Goal: Find specific page/section: Find specific page/section

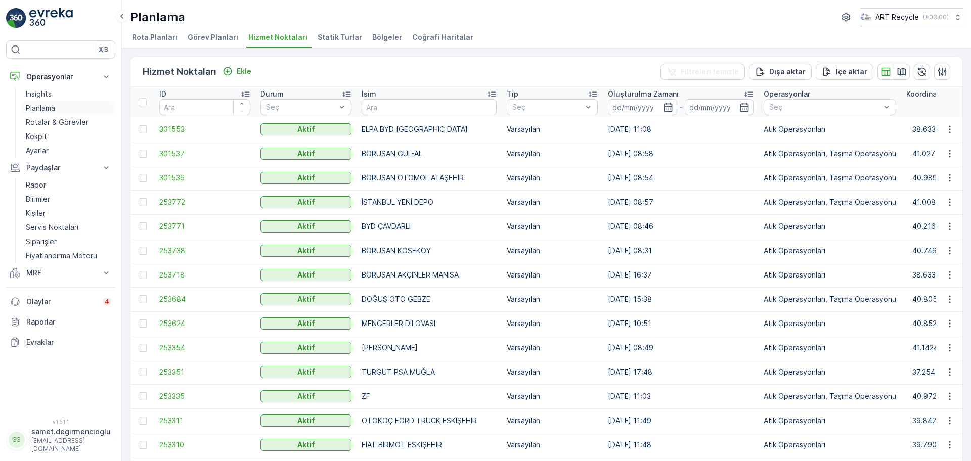
click at [52, 106] on p "Planlama" at bounding box center [40, 108] width 29 height 10
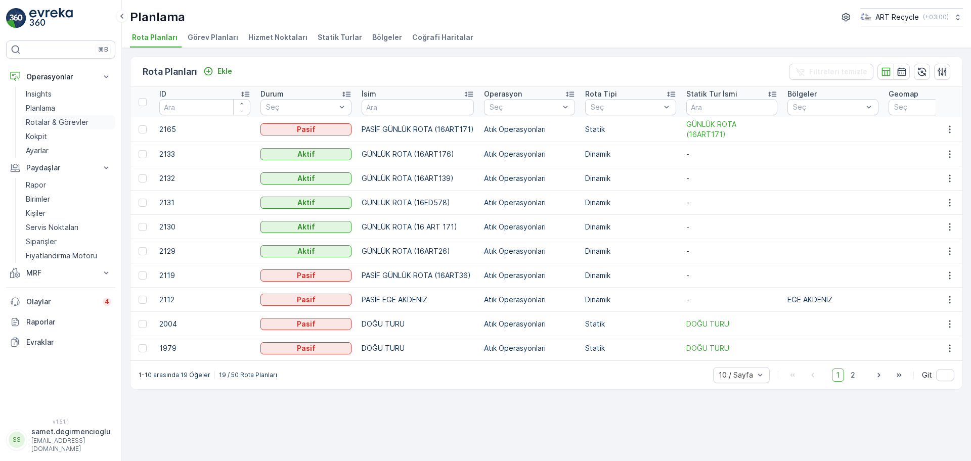
click at [50, 122] on p "Rotalar & Görevler" at bounding box center [57, 122] width 63 height 10
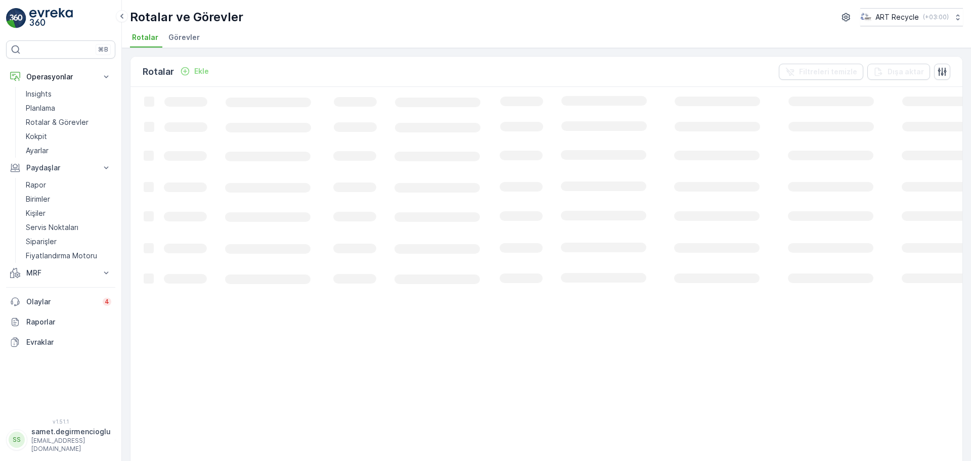
click at [184, 33] on span "Görevler" at bounding box center [183, 37] width 31 height 10
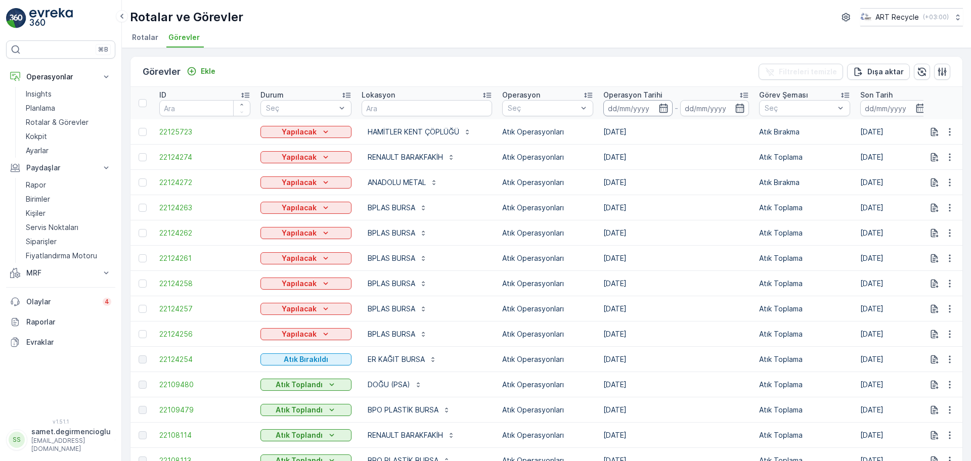
click at [637, 105] on input at bounding box center [637, 108] width 69 height 16
click at [680, 41] on ul "Rotalar Görevler" at bounding box center [542, 38] width 825 height 17
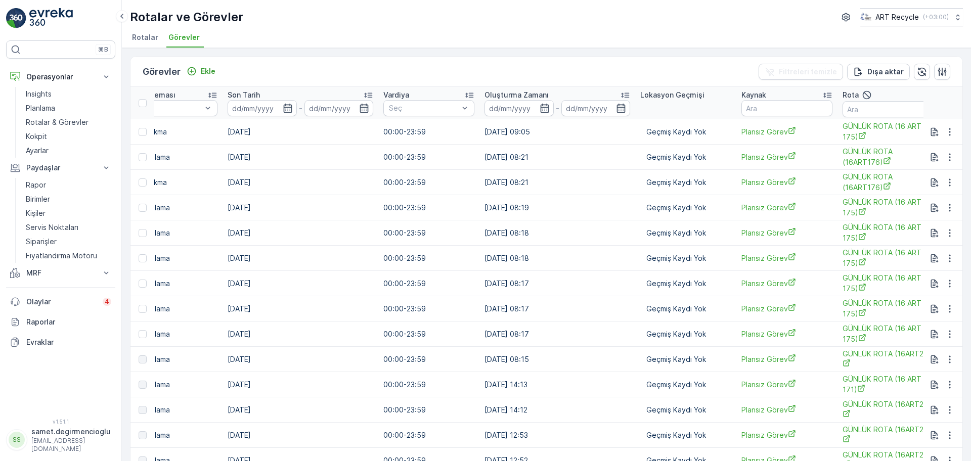
drag, startPoint x: 701, startPoint y: 271, endPoint x: 810, endPoint y: 268, distance: 109.2
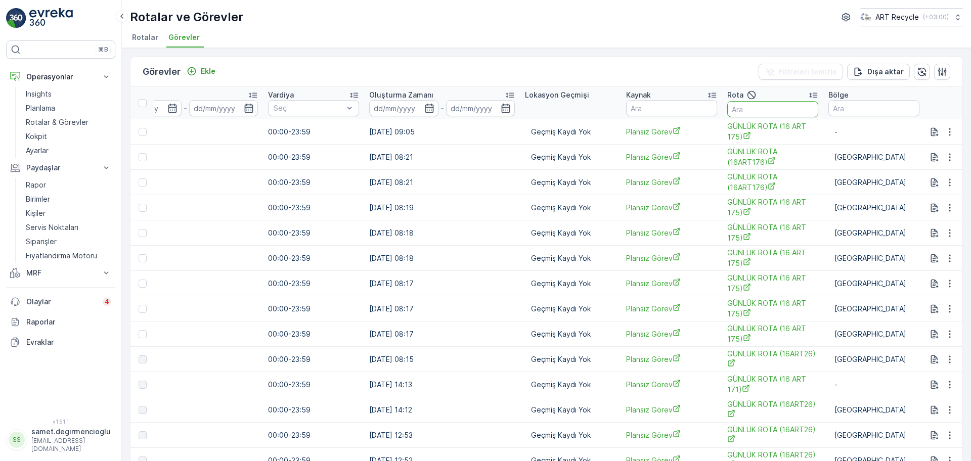
click at [743, 107] on input "text" at bounding box center [772, 109] width 91 height 16
type input "139"
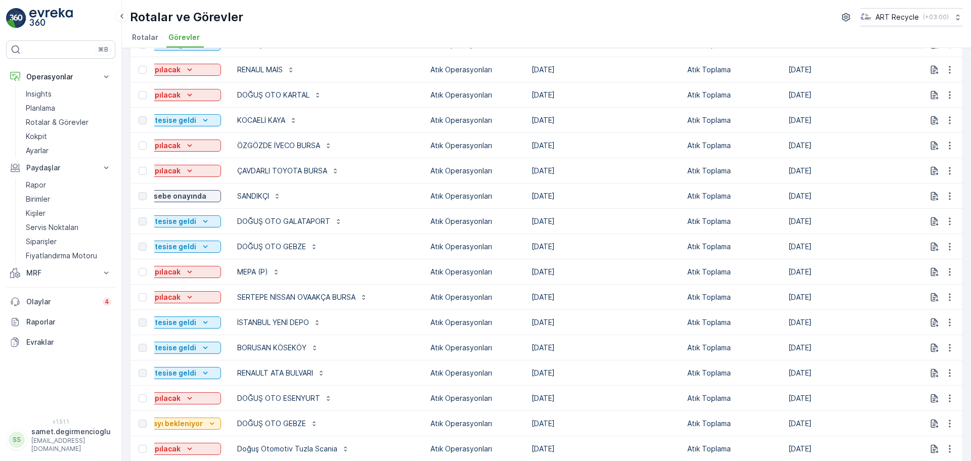
scroll to position [168, 0]
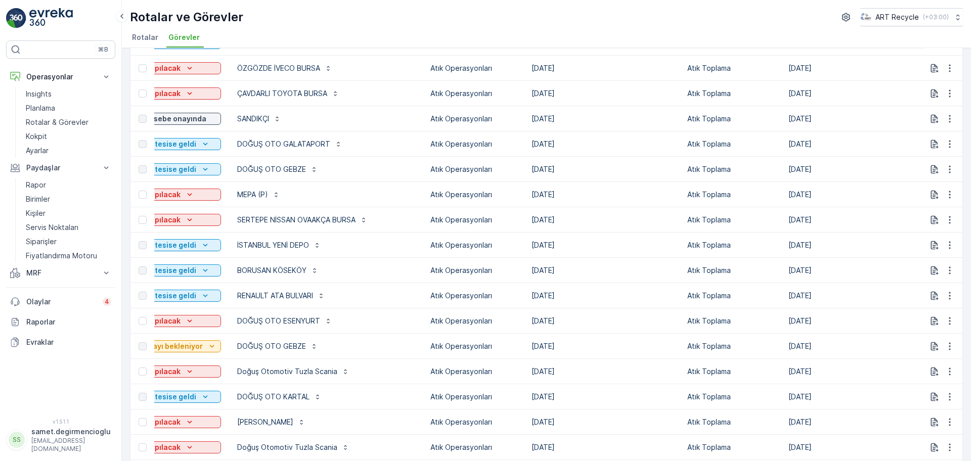
drag, startPoint x: 466, startPoint y: 166, endPoint x: 461, endPoint y: 215, distance: 49.8
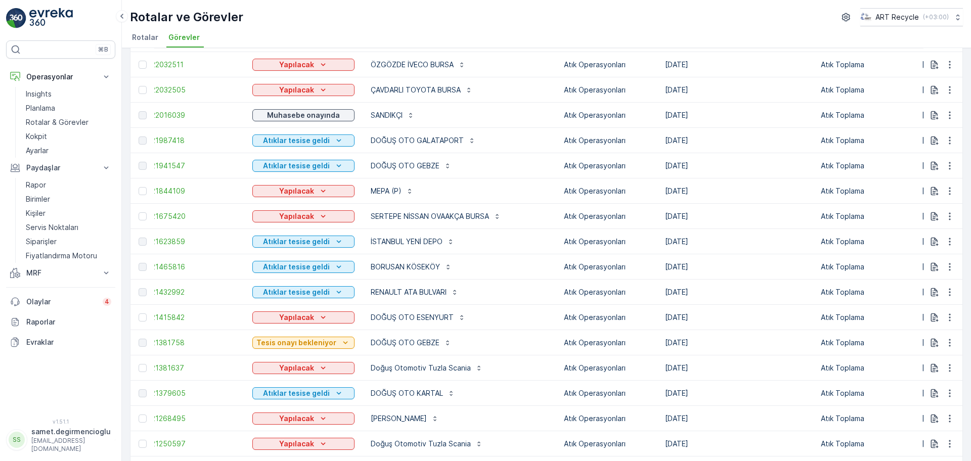
scroll to position [0, 0]
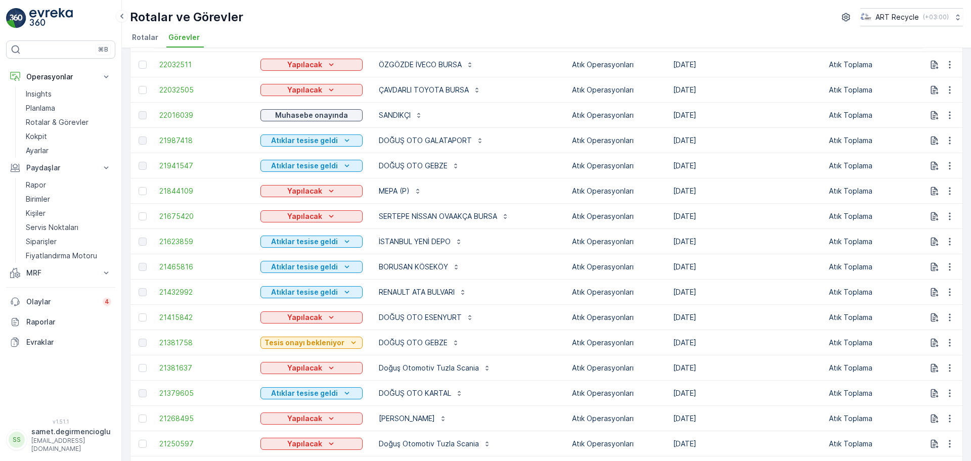
drag, startPoint x: 330, startPoint y: 241, endPoint x: 310, endPoint y: 250, distance: 21.7
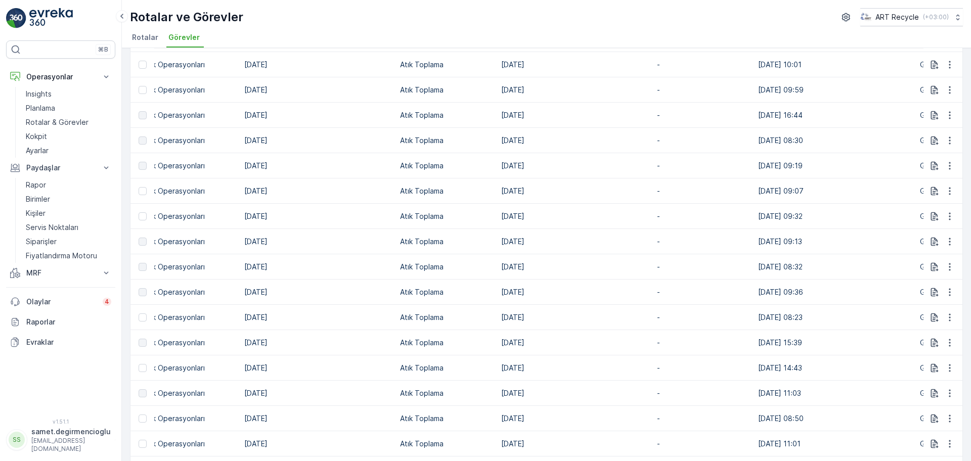
drag, startPoint x: 486, startPoint y: 243, endPoint x: 521, endPoint y: 243, distance: 34.4
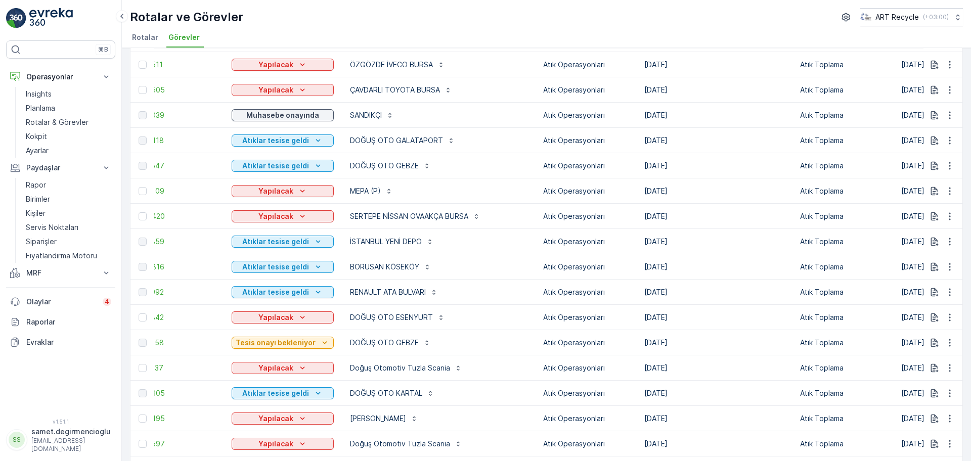
scroll to position [0, 14]
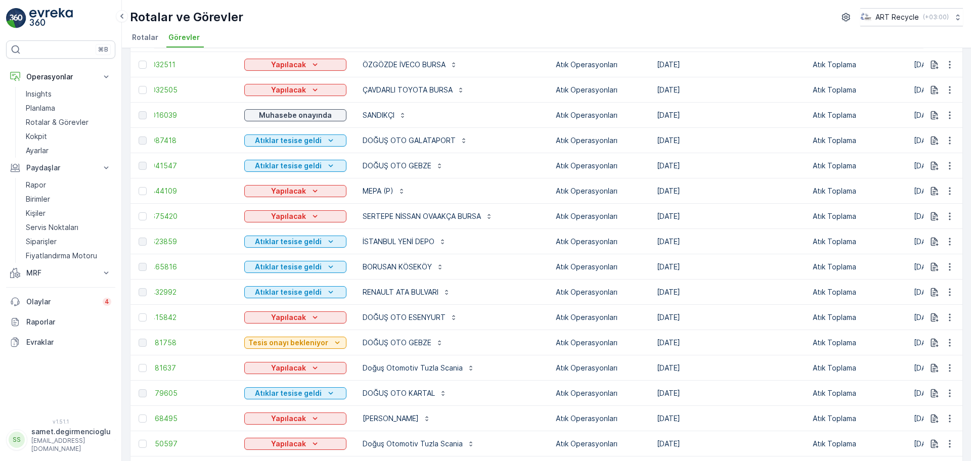
drag, startPoint x: 519, startPoint y: 244, endPoint x: 493, endPoint y: 253, distance: 26.9
